Goal: Navigation & Orientation: Find specific page/section

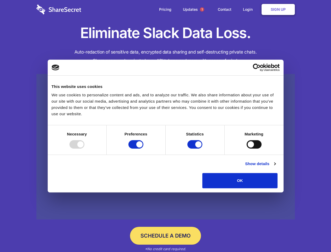
click at [84, 149] on div at bounding box center [77, 144] width 15 height 8
click at [144, 149] on input "Preferences" at bounding box center [136, 144] width 15 height 8
click at [196, 149] on input "Statistics" at bounding box center [195, 144] width 15 height 8
click at [247, 149] on input "Marketing" at bounding box center [254, 144] width 15 height 8
click at [276, 167] on link "Show details" at bounding box center [260, 164] width 30 height 6
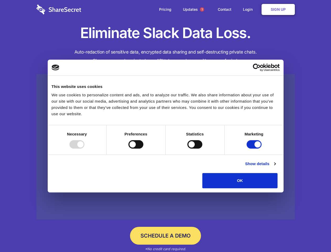
click at [0, 0] on li "Necessary 7 Necessary cookies help make a website usable by enabling basic func…" at bounding box center [0, 0] width 0 height 0
click at [202, 9] on span "1" at bounding box center [202, 9] width 4 height 4
checkbox input "false"
checkbox input "true"
